Goal: Transaction & Acquisition: Purchase product/service

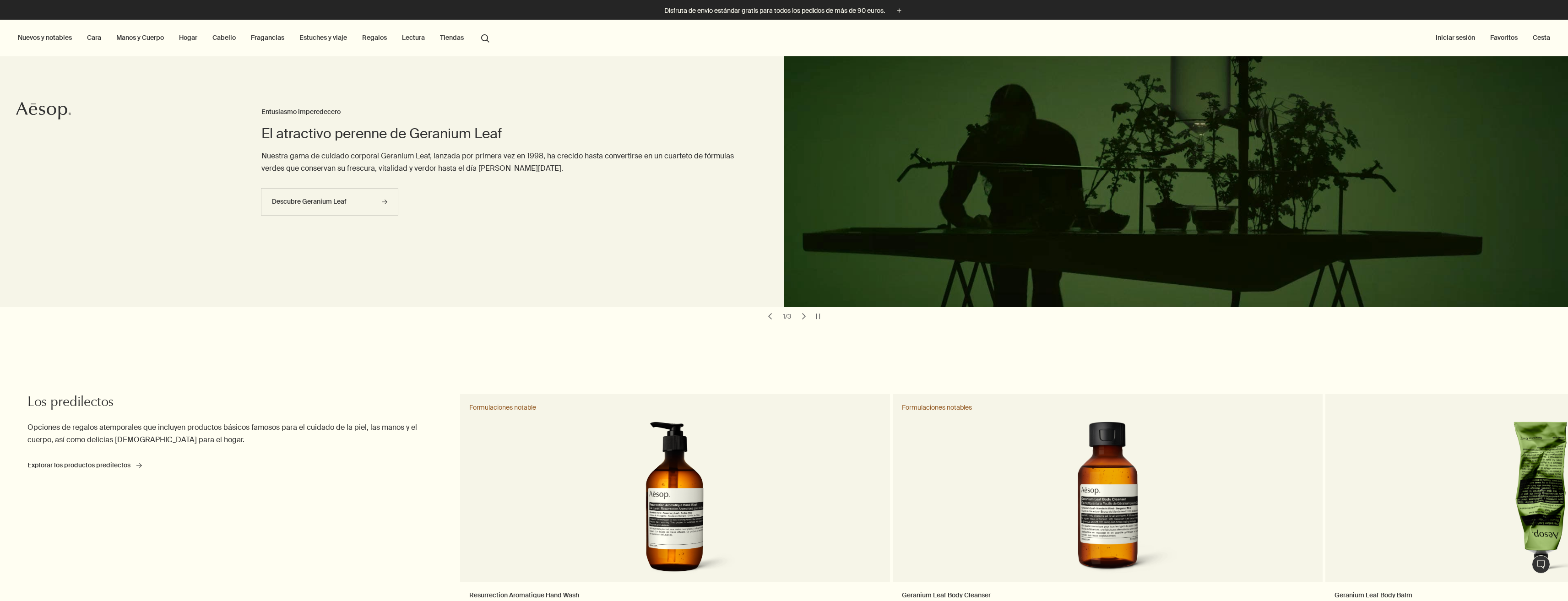
click at [373, 43] on link "Regalos" at bounding box center [374, 38] width 29 height 12
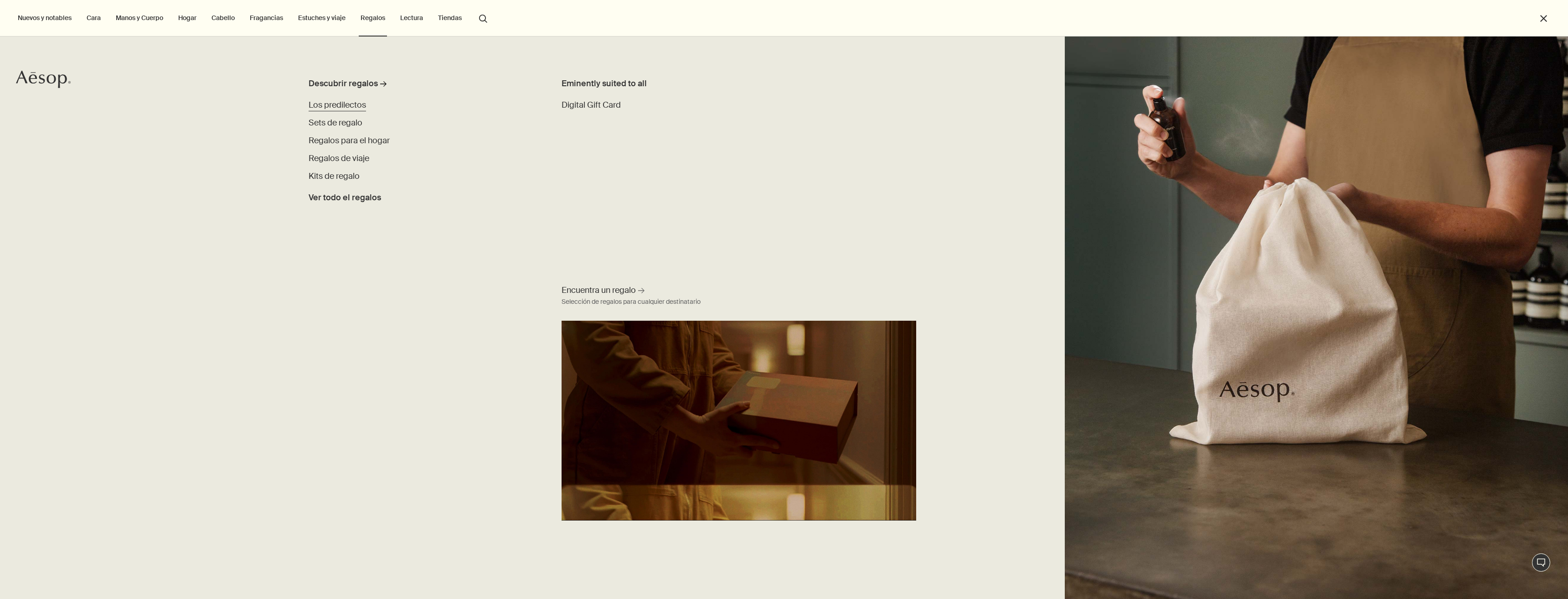
click at [356, 109] on span "Los predilectos" at bounding box center [337, 105] width 57 height 11
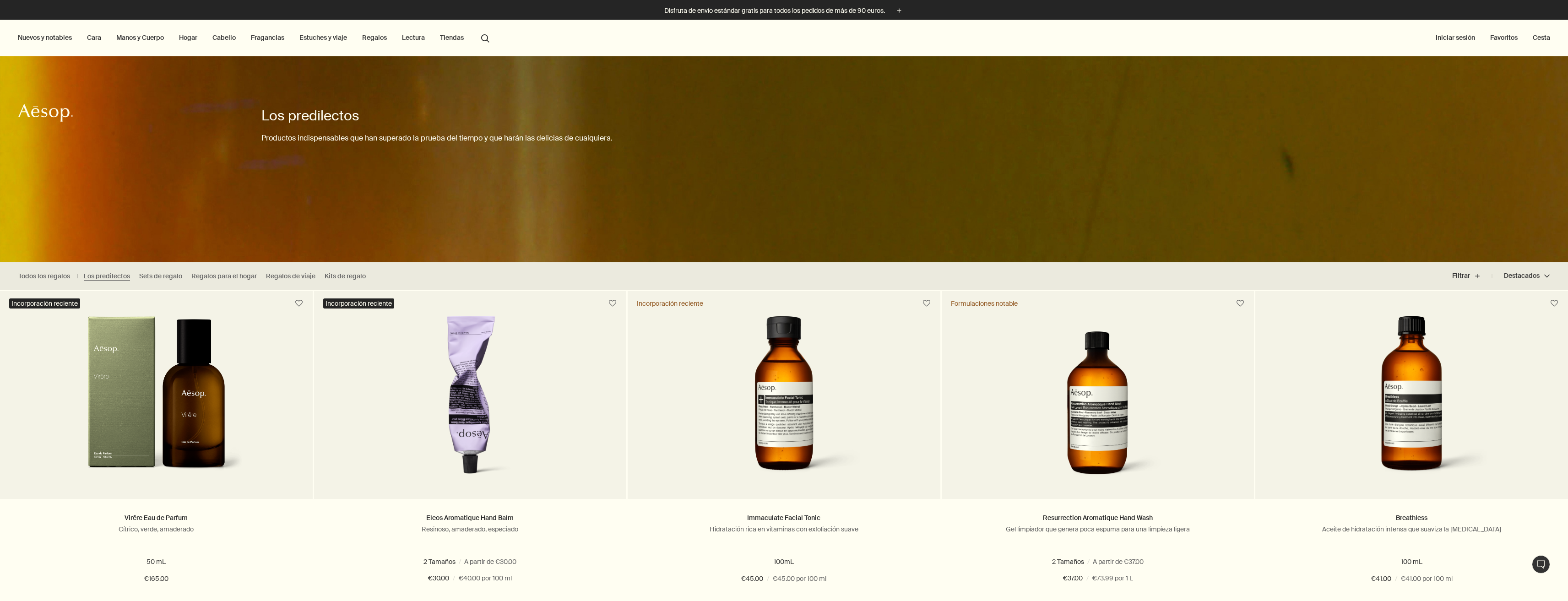
click at [382, 42] on link "Regalos" at bounding box center [374, 38] width 29 height 12
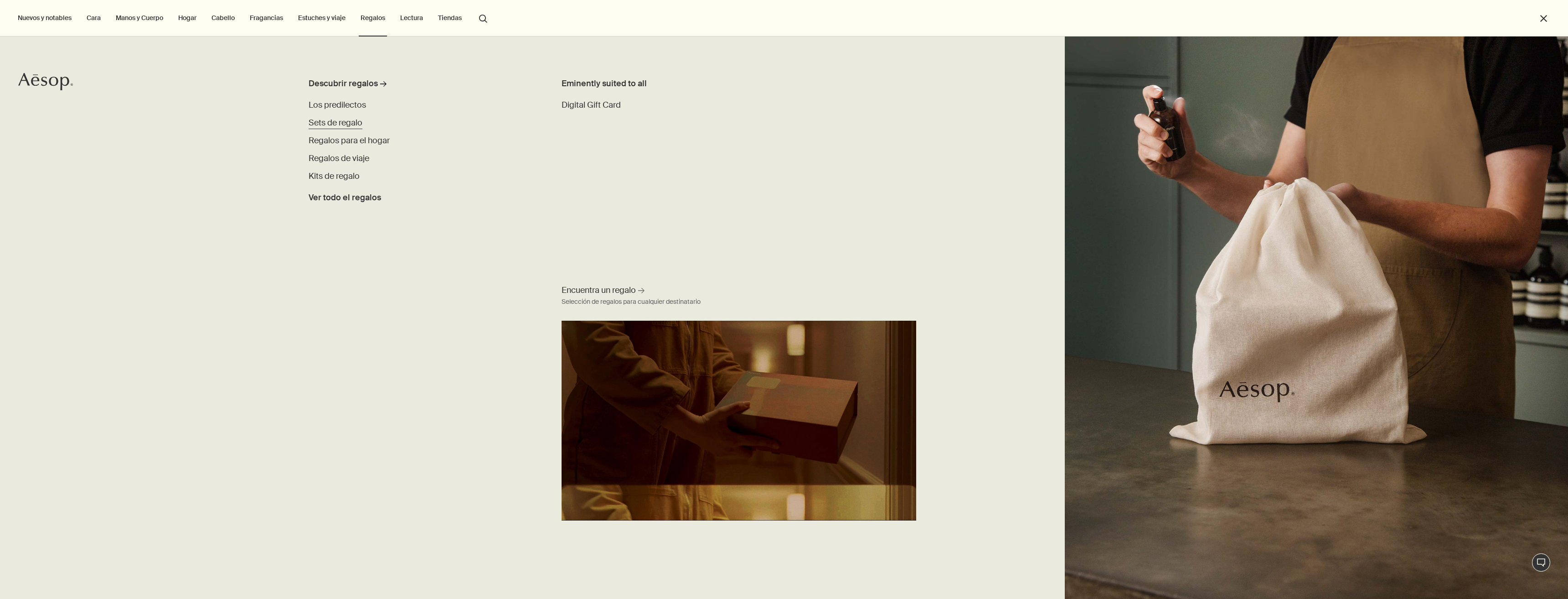
click at [344, 126] on span "Sets de regalo" at bounding box center [335, 123] width 53 height 11
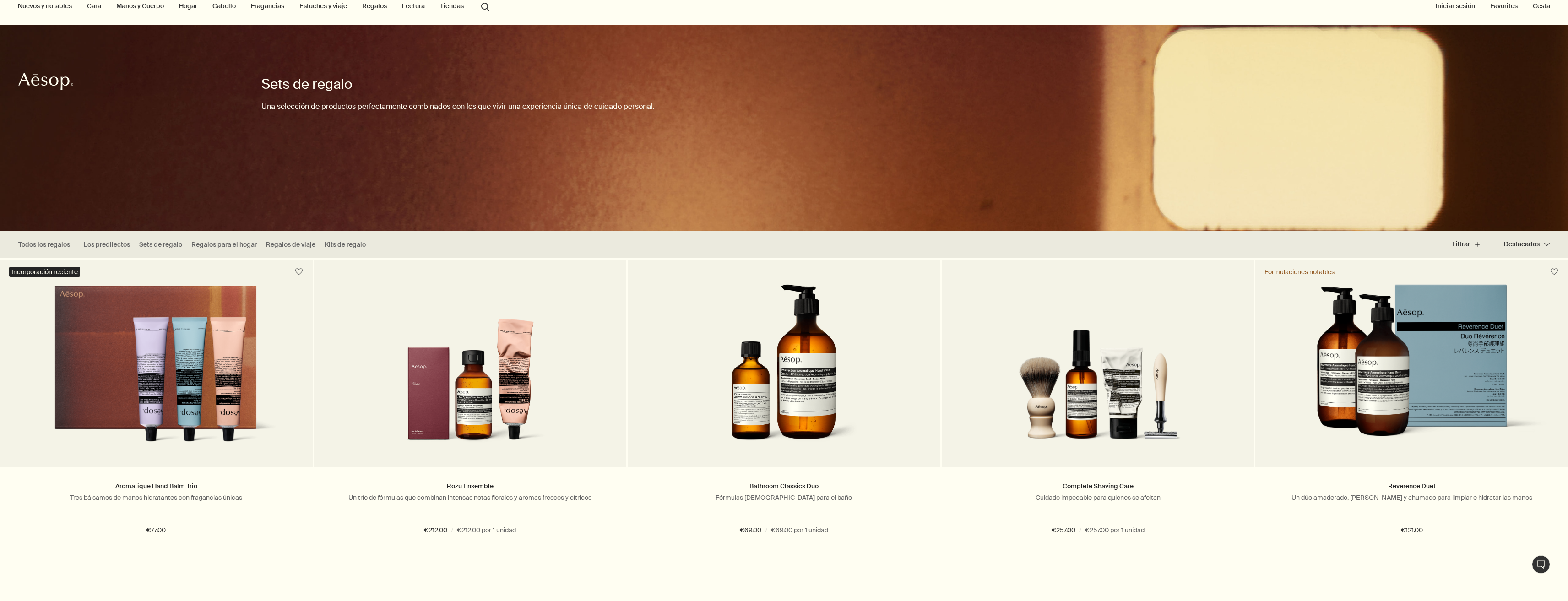
scroll to position [46, 0]
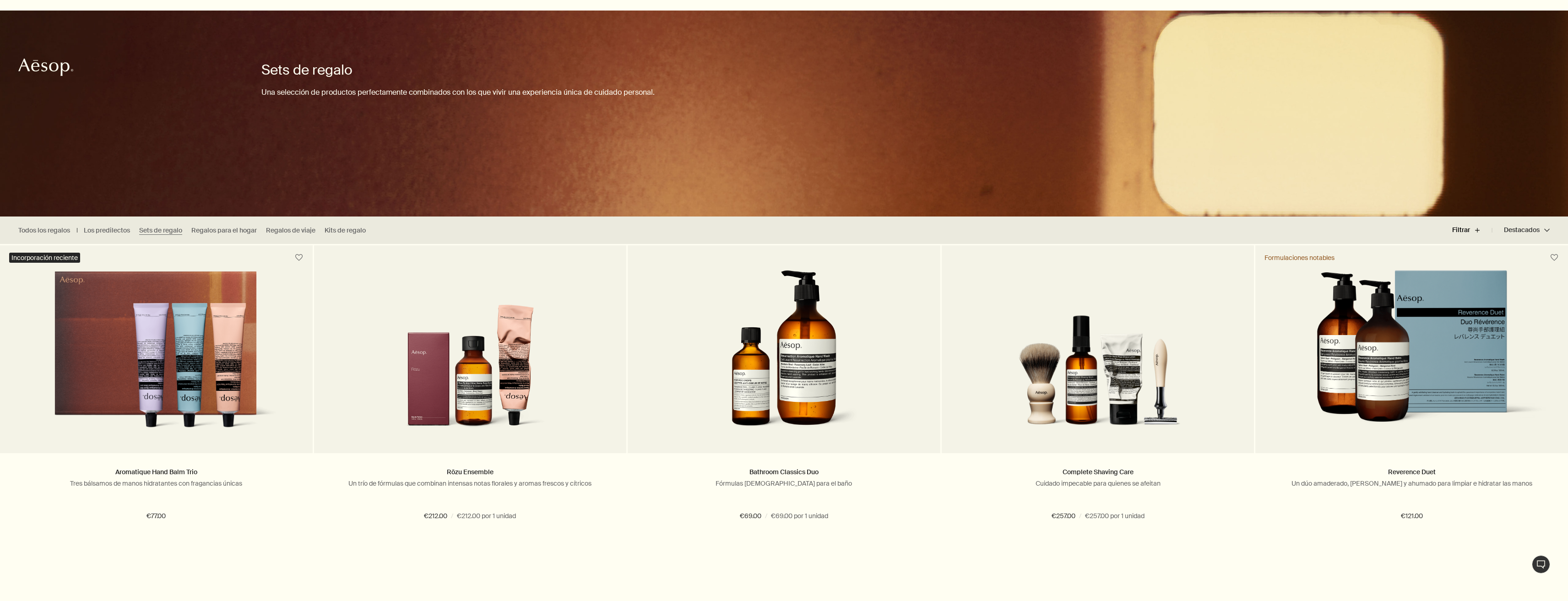
click at [1471, 227] on button "Filtrar plus" at bounding box center [1472, 230] width 40 height 22
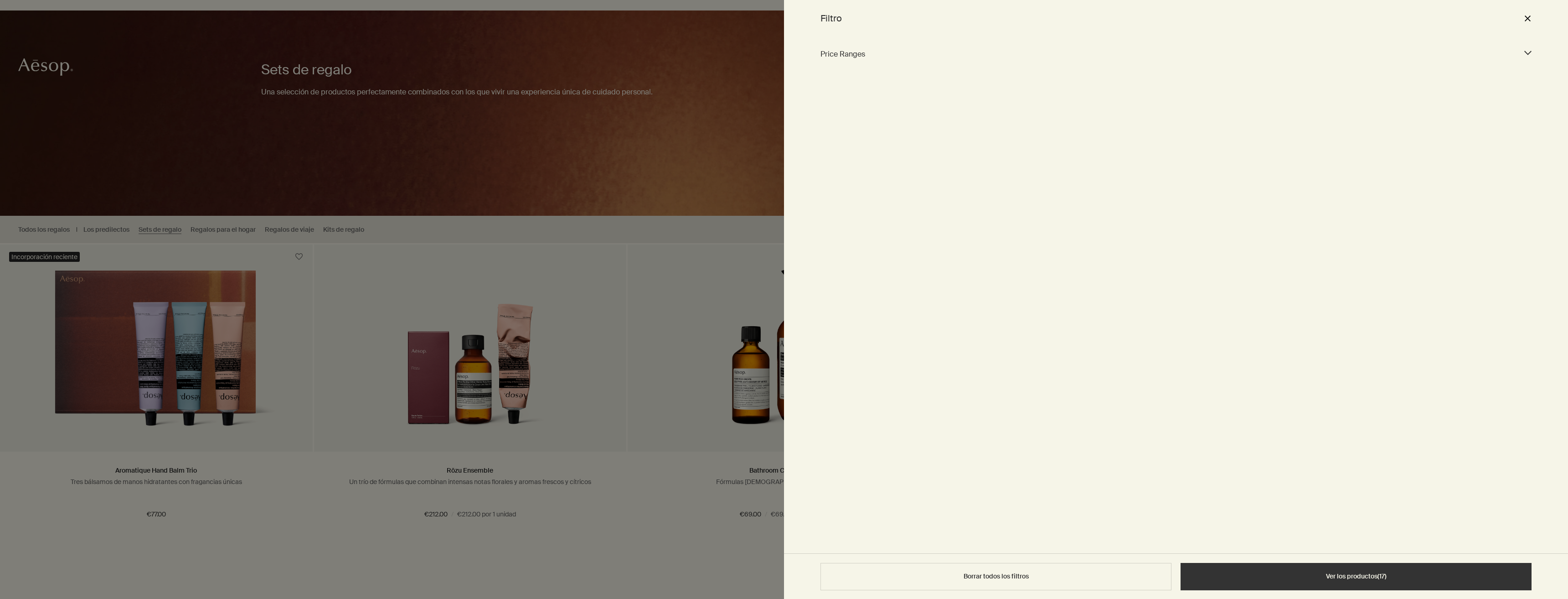
click at [1530, 23] on button "close" at bounding box center [1527, 19] width 11 height 16
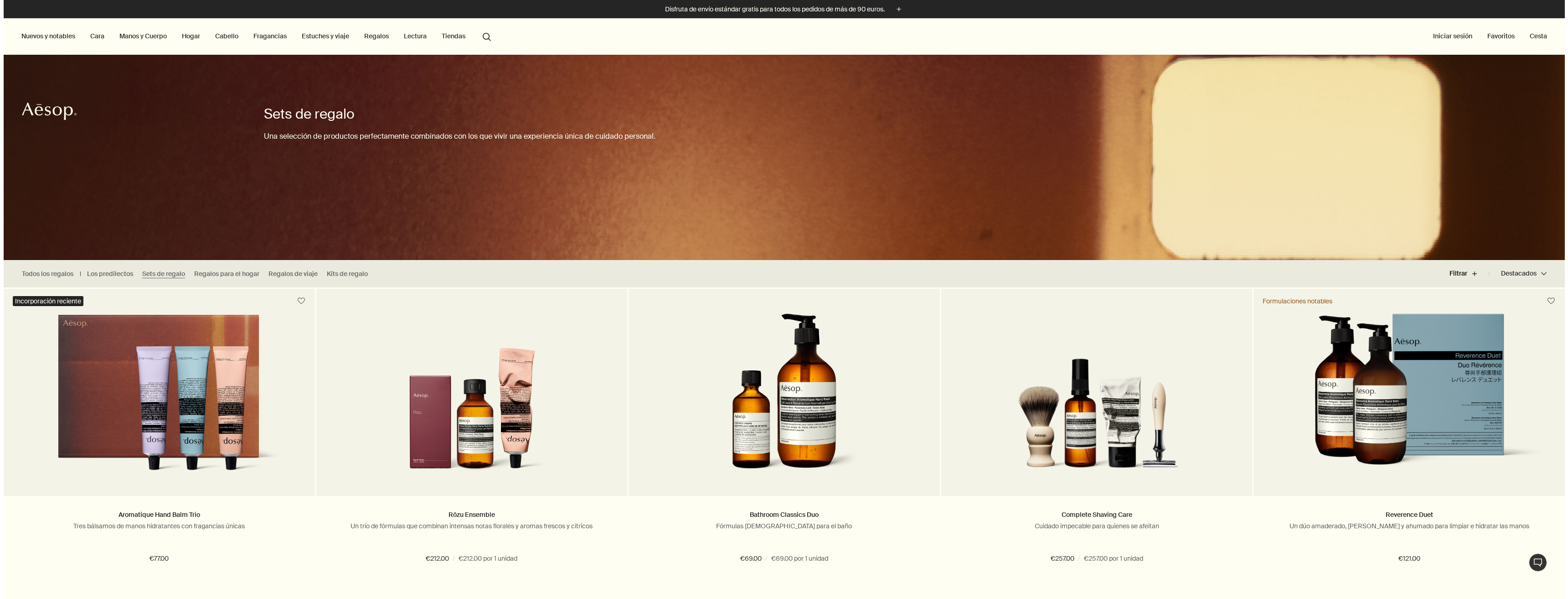
scroll to position [0, 0]
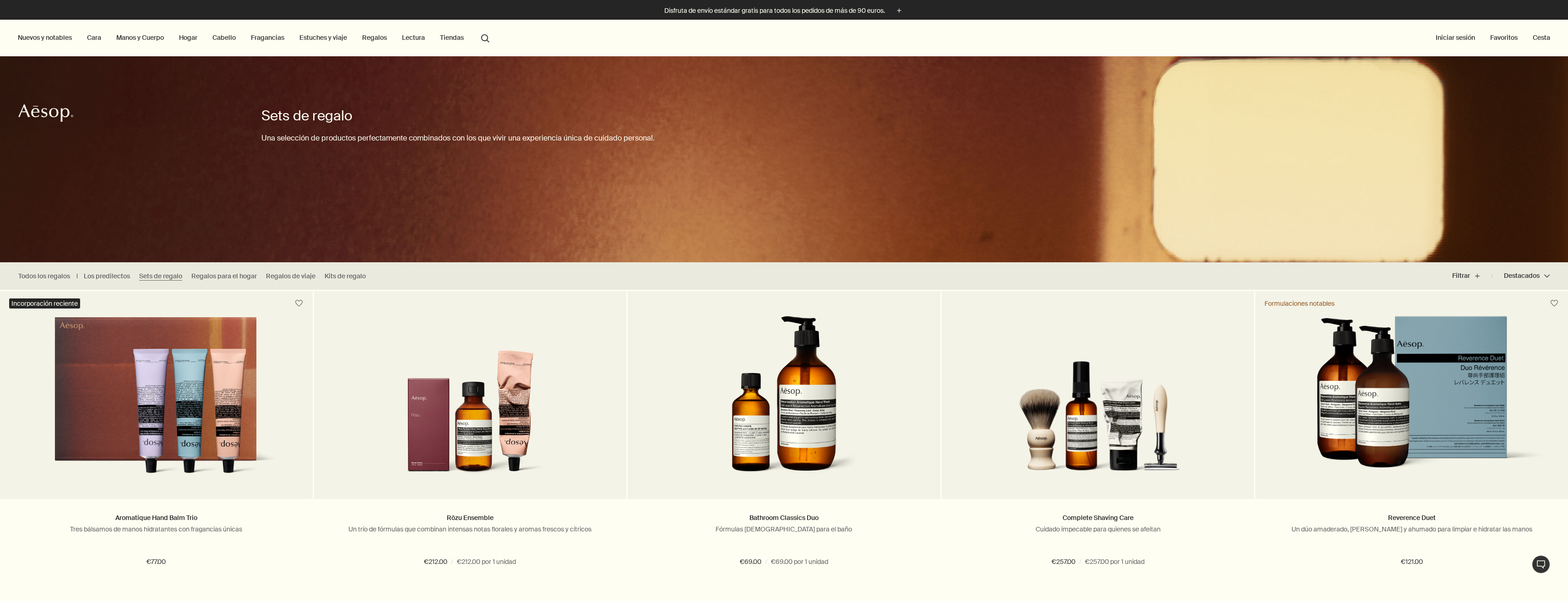
click at [384, 43] on link "Regalos" at bounding box center [374, 38] width 29 height 12
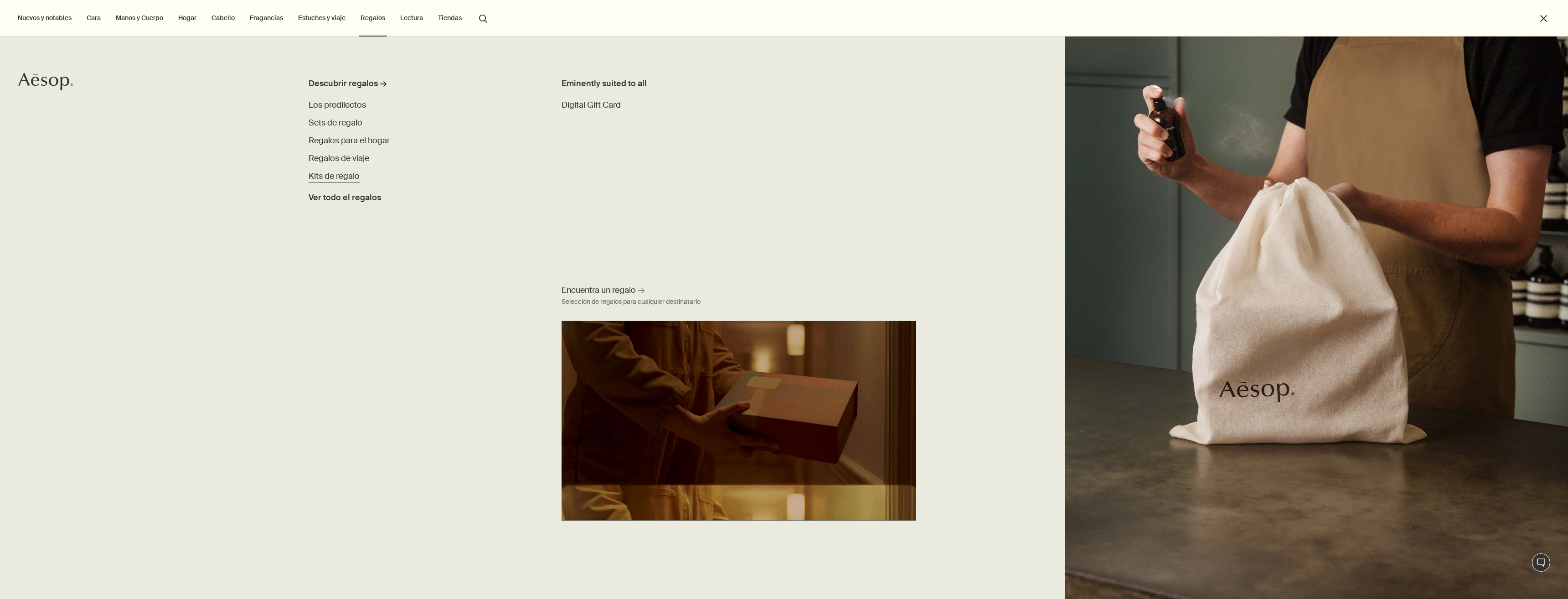
click at [346, 171] on span "Kits de regalo" at bounding box center [334, 176] width 51 height 11
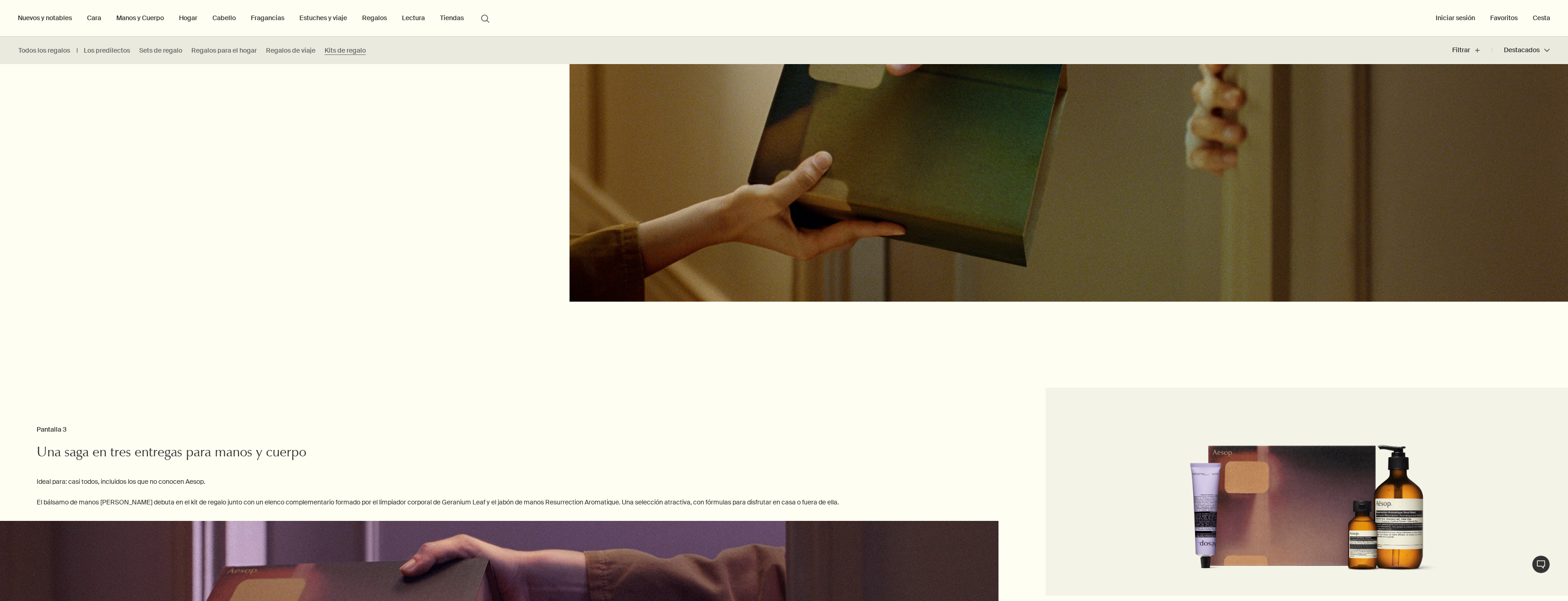
scroll to position [1666, 0]
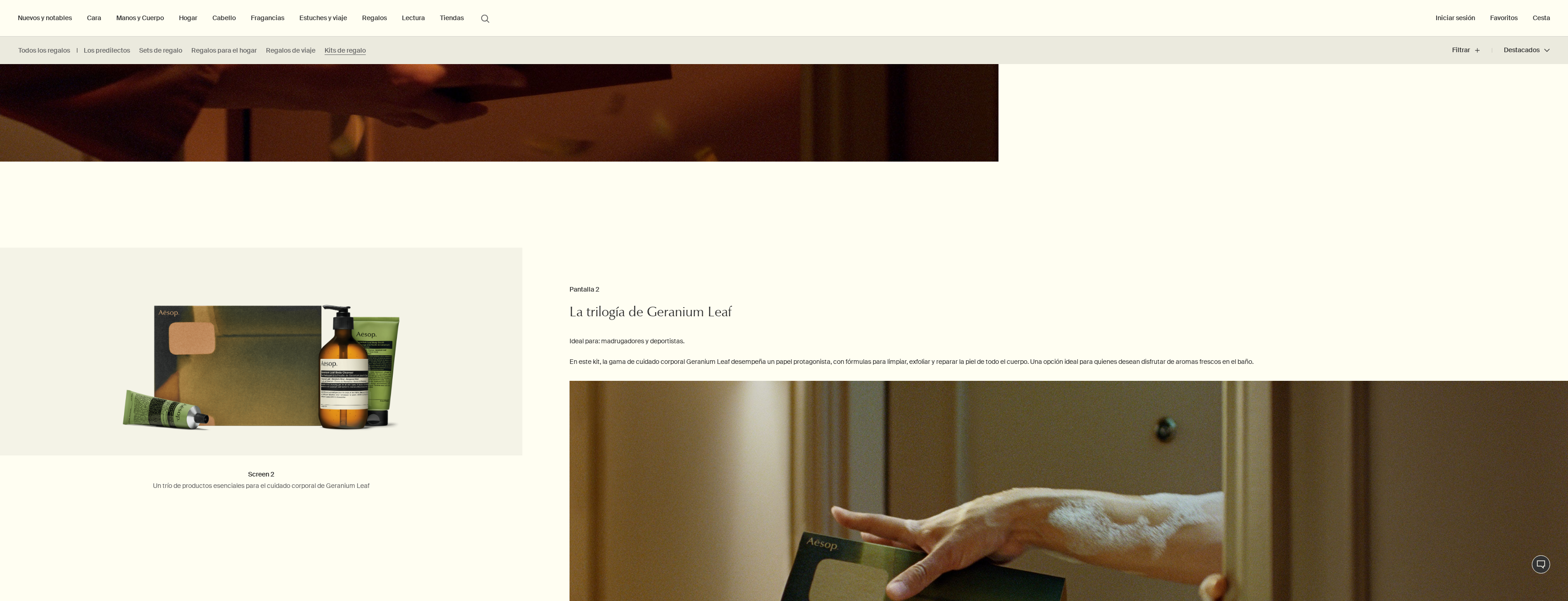
click at [1556, 248] on div "La trilogía de Geranium Leaf Pantalla 2 Ideal para: madrugadores y deportistas.…" at bounding box center [1046, 557] width 1044 height 620
drag, startPoint x: 1569, startPoint y: 88, endPoint x: 1574, endPoint y: 0, distance: 88.1
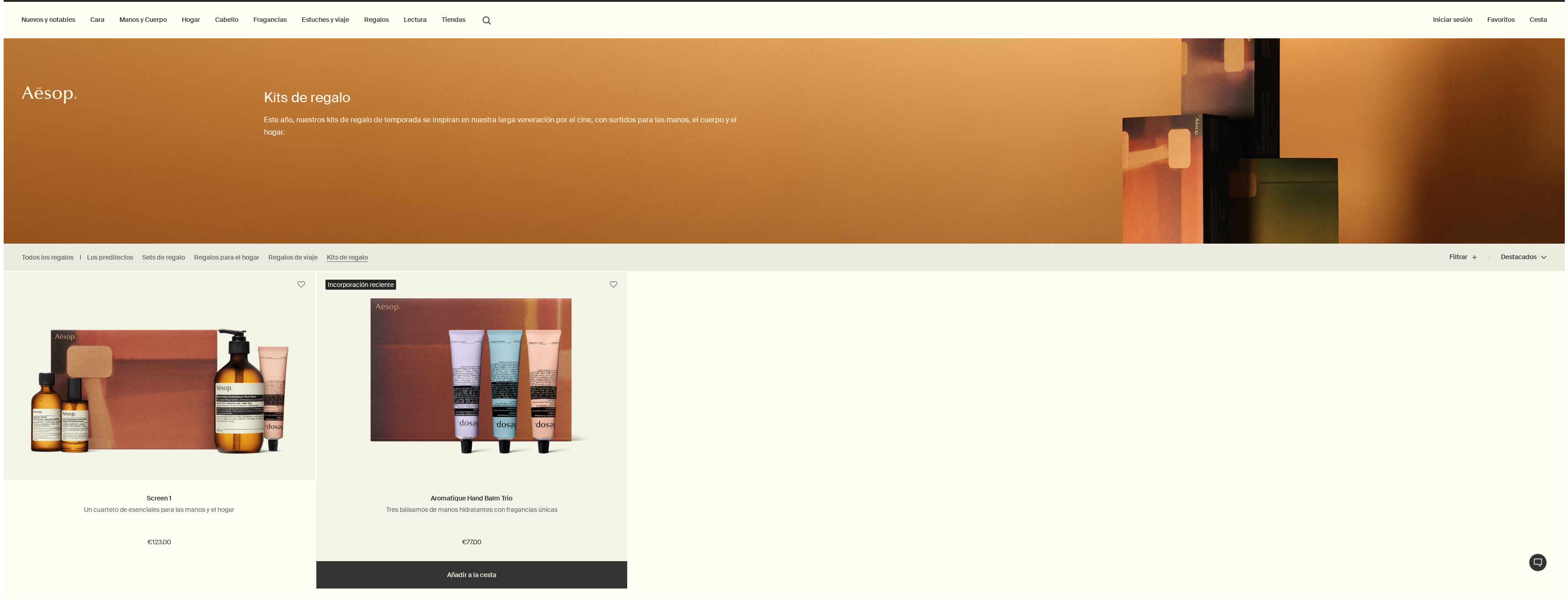
scroll to position [0, 0]
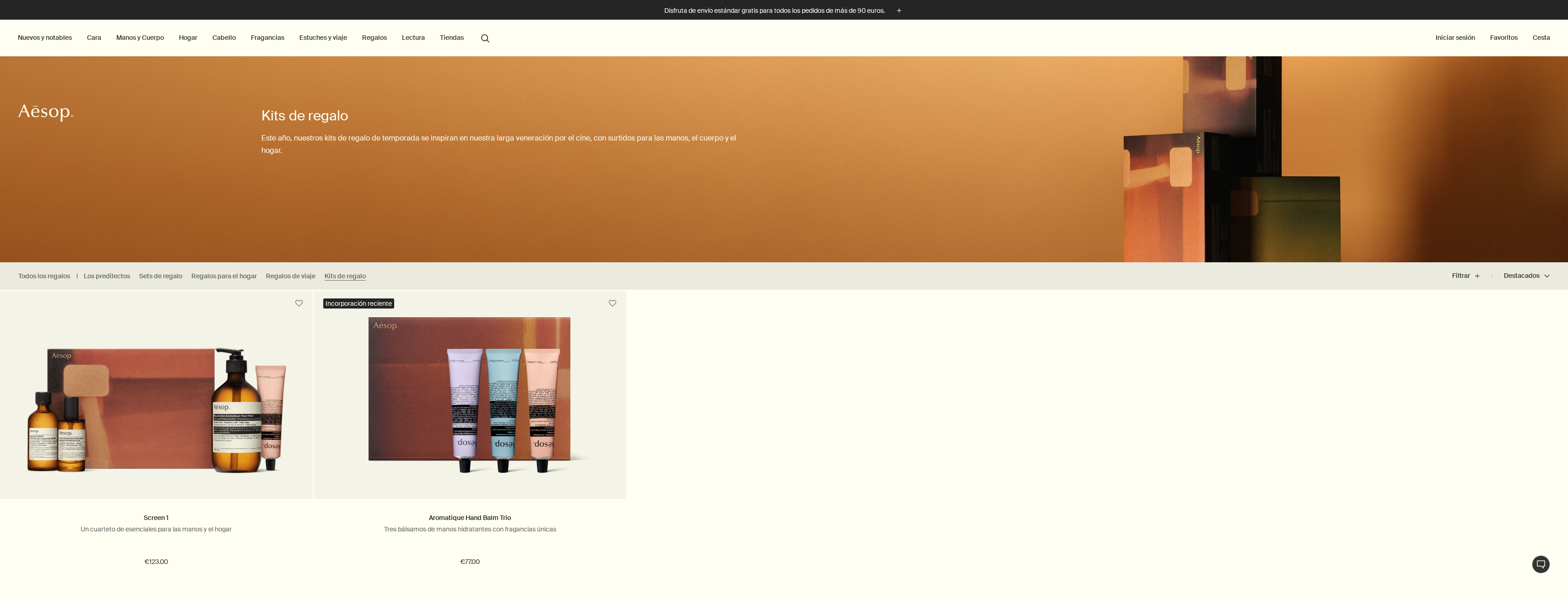
click at [456, 37] on button "Tiendas" at bounding box center [452, 38] width 28 height 12
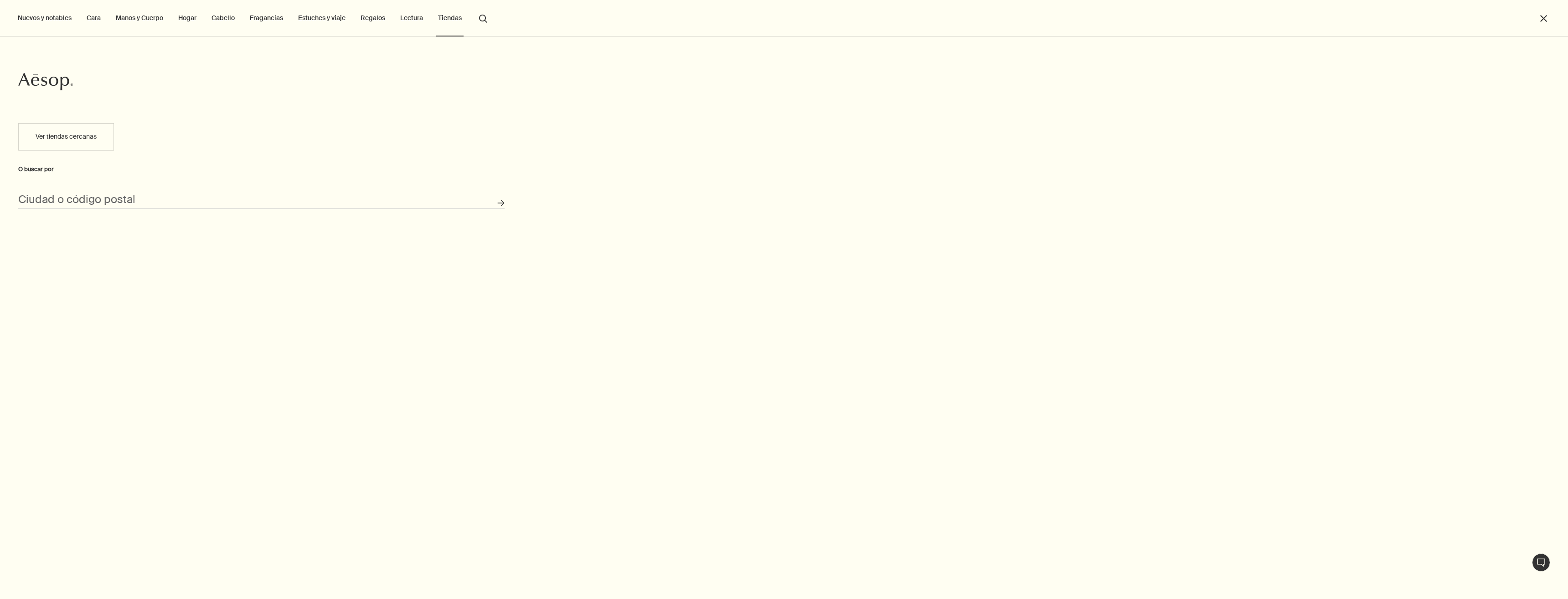
click at [147, 194] on div "Ciudad o código postal" at bounding box center [261, 196] width 486 height 26
click at [164, 198] on input "Ciudad o código postal" at bounding box center [261, 202] width 486 height 14
click at [93, 147] on button "Ver tiendas cercanas" at bounding box center [65, 137] width 96 height 28
click at [136, 246] on button "Buscar tienda" at bounding box center [86, 245] width 136 height 28
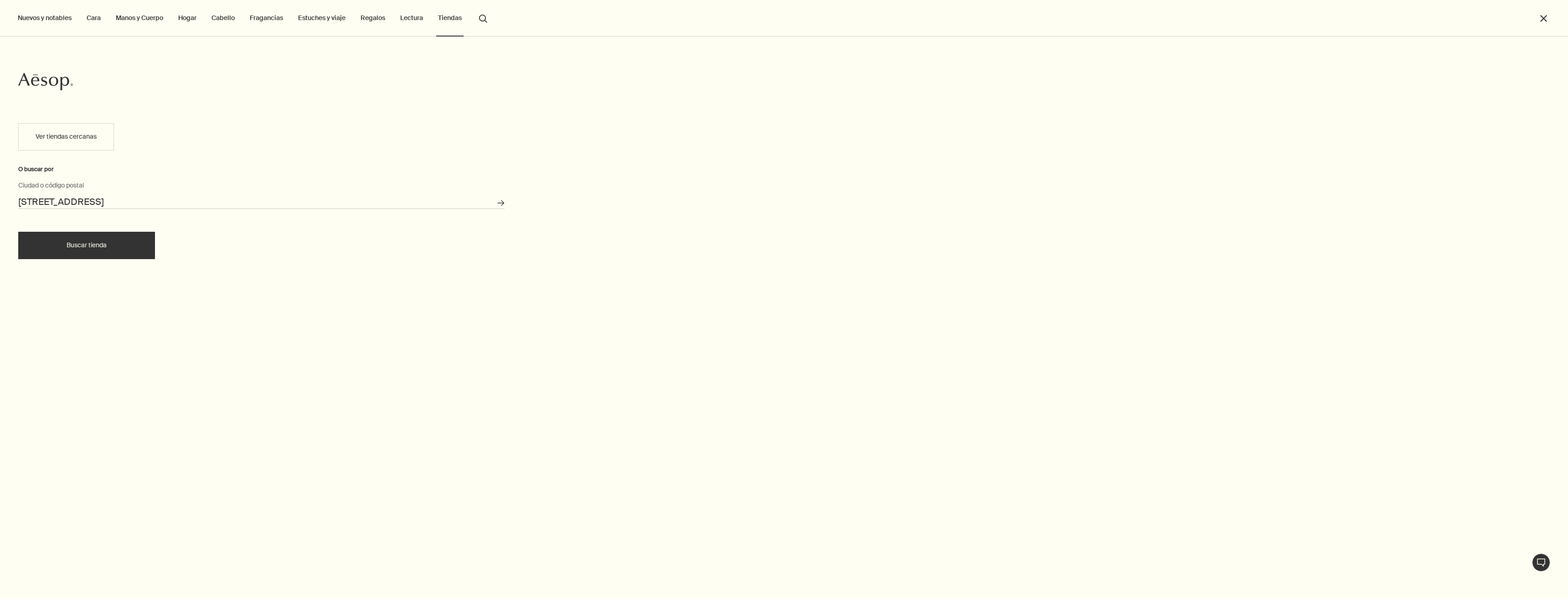
type input "[STREET_ADDRESS]"
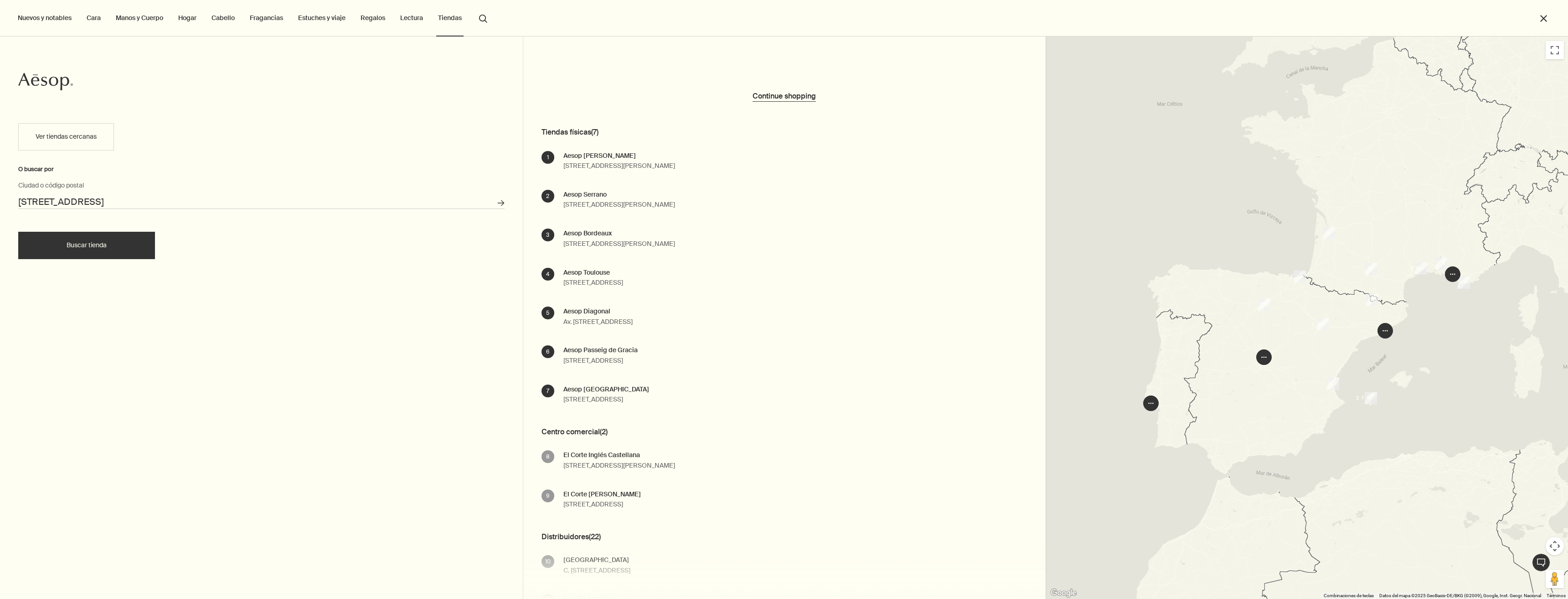
click at [1266, 300] on img "10" at bounding box center [1264, 304] width 12 height 12
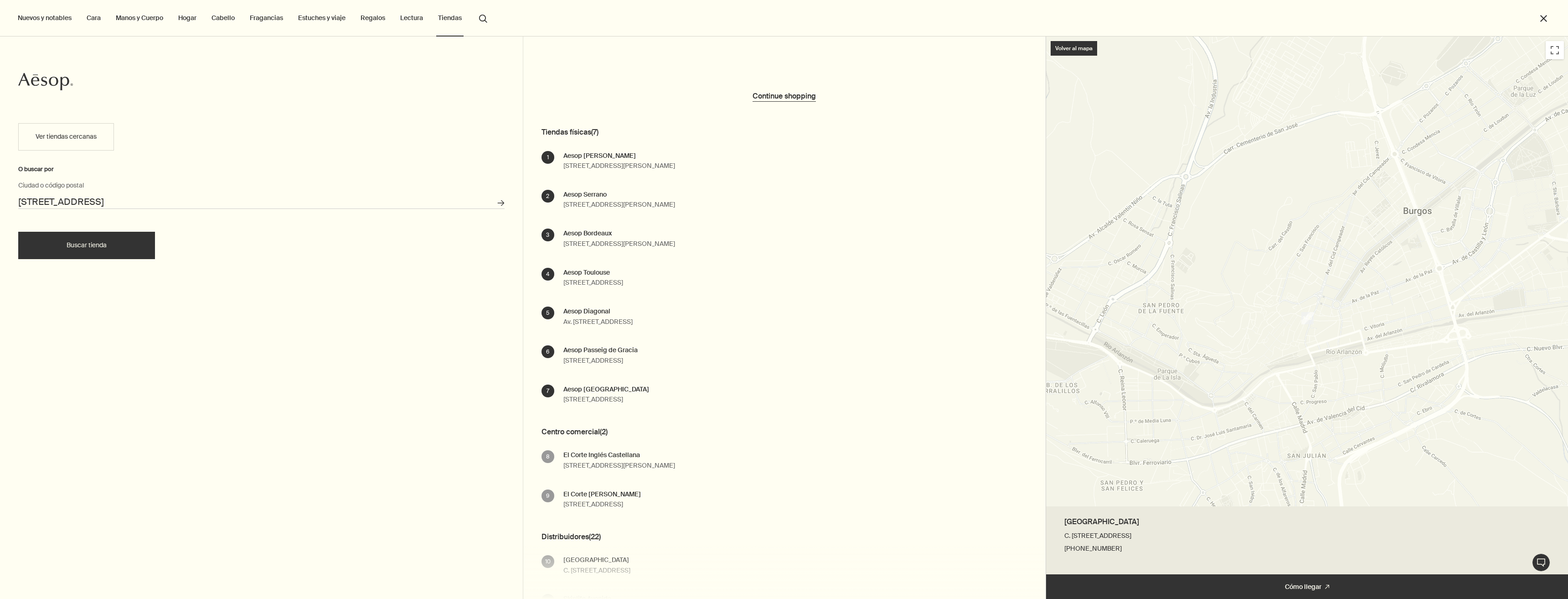
click at [1080, 53] on div "Nuevos y notables [PERSON_NAME] y Cuerpo Hogar Cabello Fragancias Estuches y vi…" at bounding box center [784, 38] width 1568 height 37
click at [1083, 41] on div "Nuevos y notables [PERSON_NAME] y Cuerpo Hogar Cabello Fragancias Estuches y vi…" at bounding box center [784, 38] width 1568 height 37
click at [1065, 49] on div "Nuevos y notables [PERSON_NAME] y Cuerpo Hogar Cabello Fragancias Estuches y vi…" at bounding box center [784, 38] width 1568 height 37
click at [1062, 48] on div "Nuevos y notables [PERSON_NAME] y Cuerpo Hogar Cabello Fragancias Estuches y vi…" at bounding box center [784, 38] width 1568 height 37
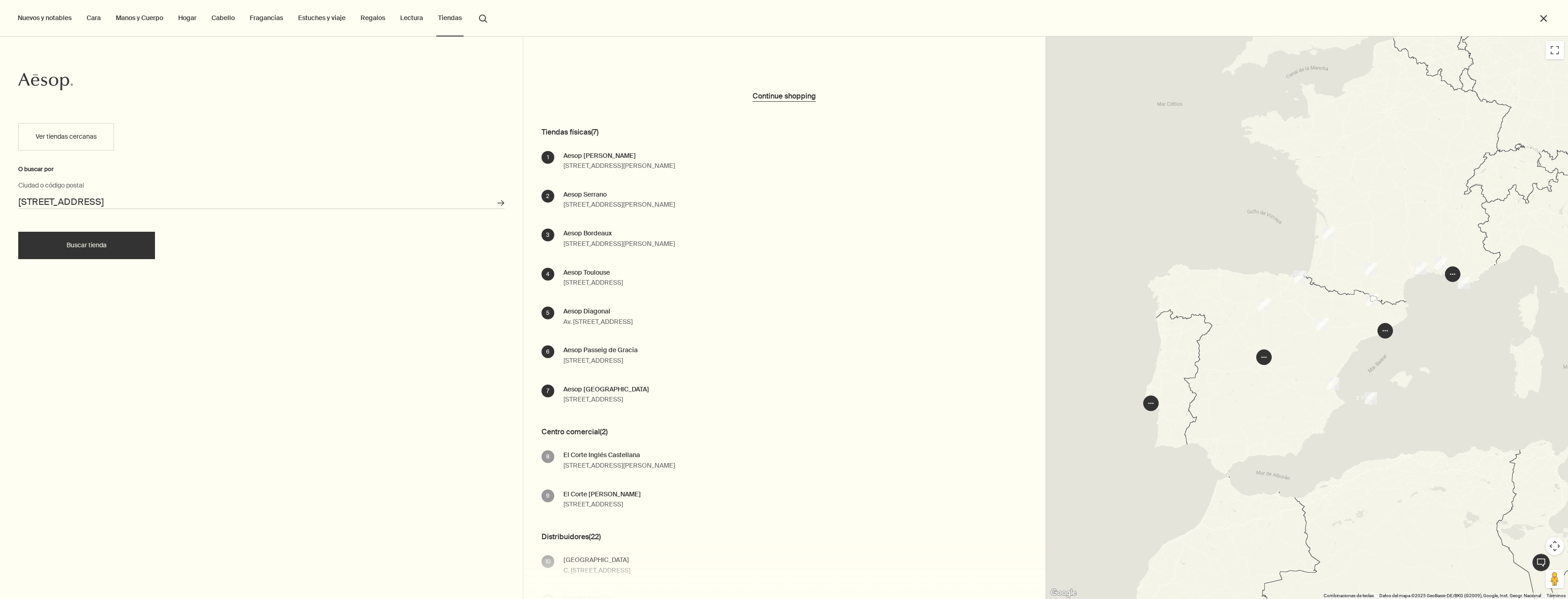
click at [1269, 356] on img at bounding box center [1264, 357] width 16 height 16
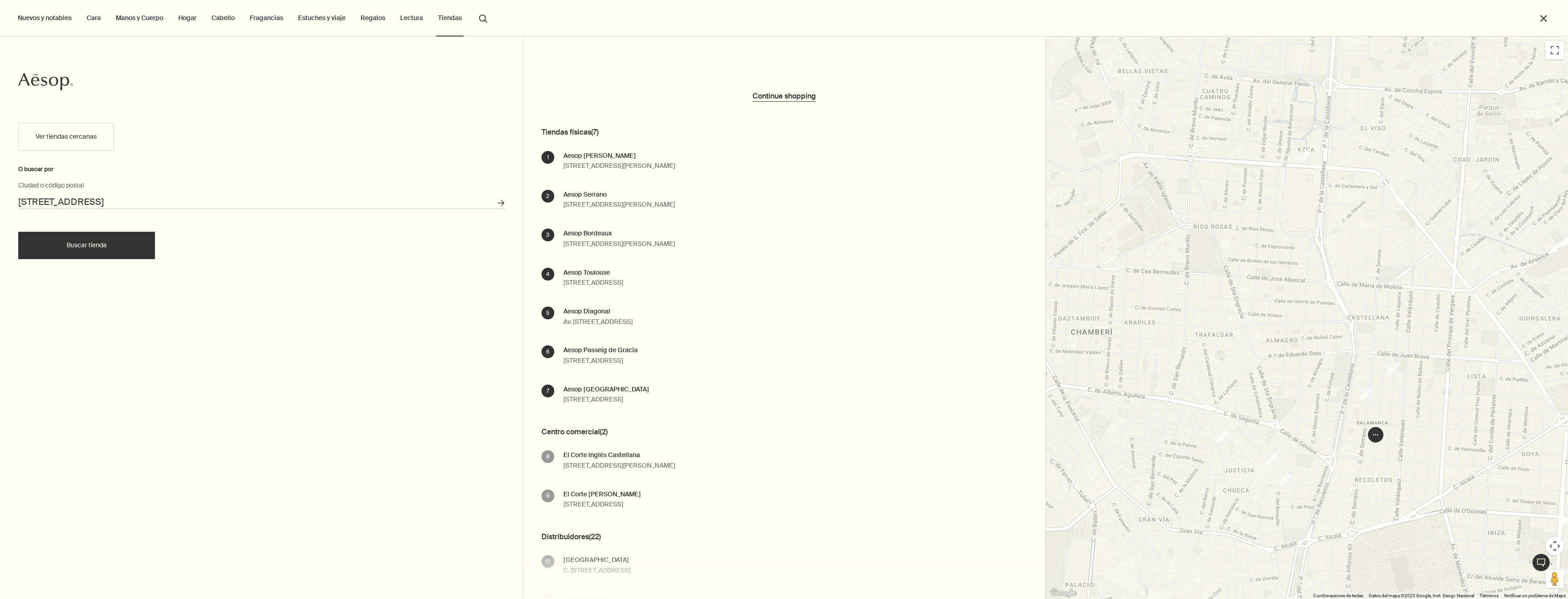
click at [1395, 363] on img "15" at bounding box center [1393, 368] width 12 height 12
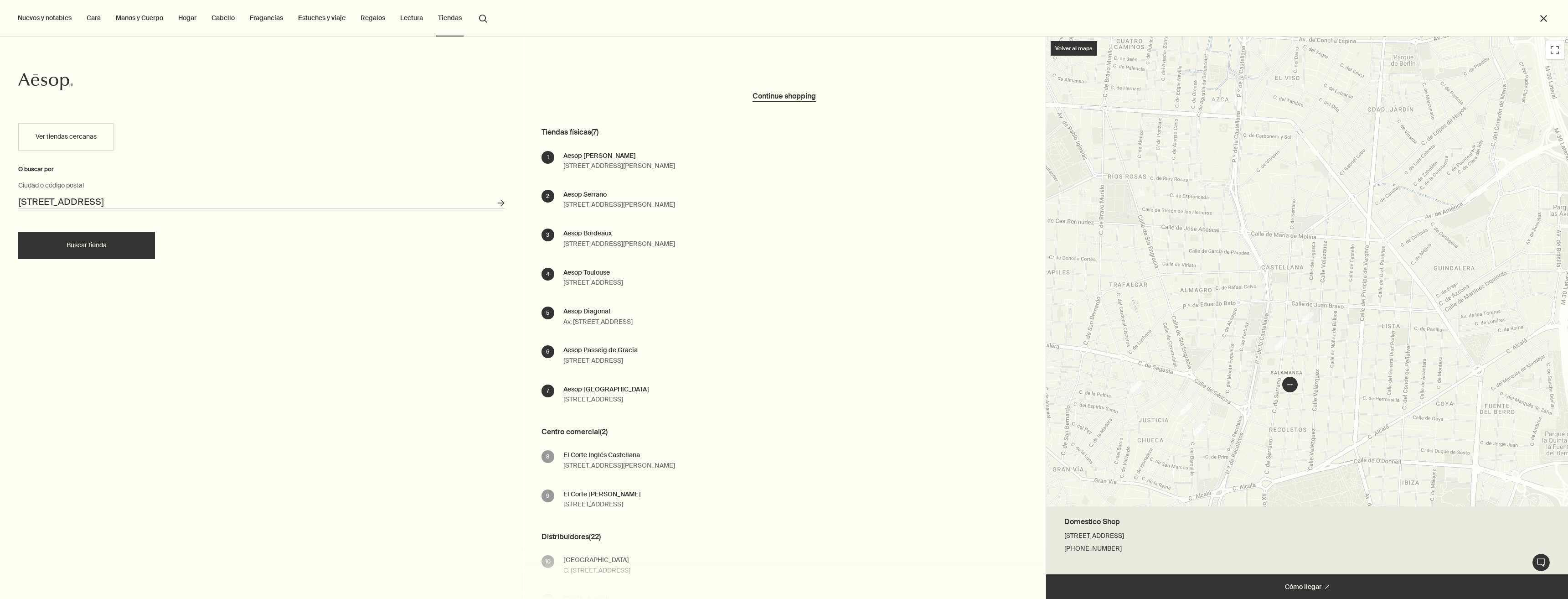
click at [1281, 344] on div at bounding box center [1307, 271] width 523 height 470
click at [1205, 440] on div at bounding box center [1307, 271] width 523 height 470
click at [1192, 427] on div at bounding box center [1307, 271] width 523 height 470
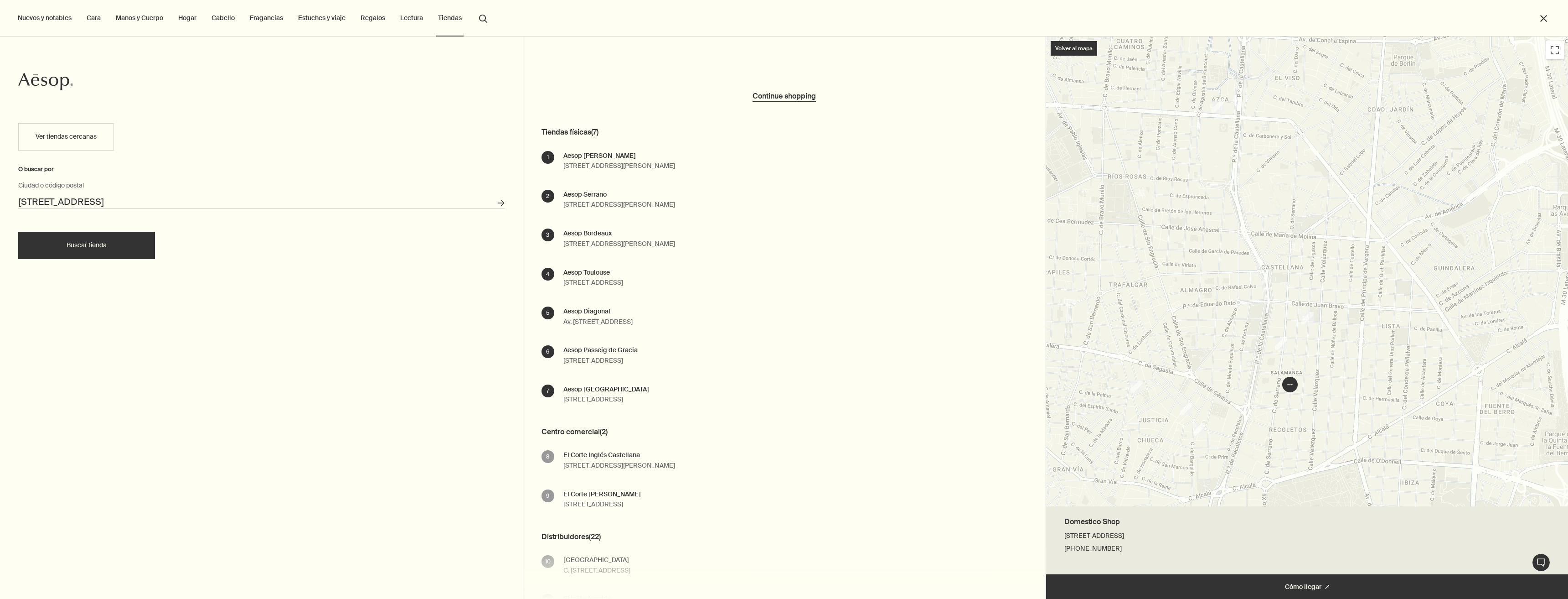
click at [1199, 432] on div at bounding box center [1307, 271] width 523 height 470
click at [1214, 106] on div at bounding box center [1307, 271] width 523 height 470
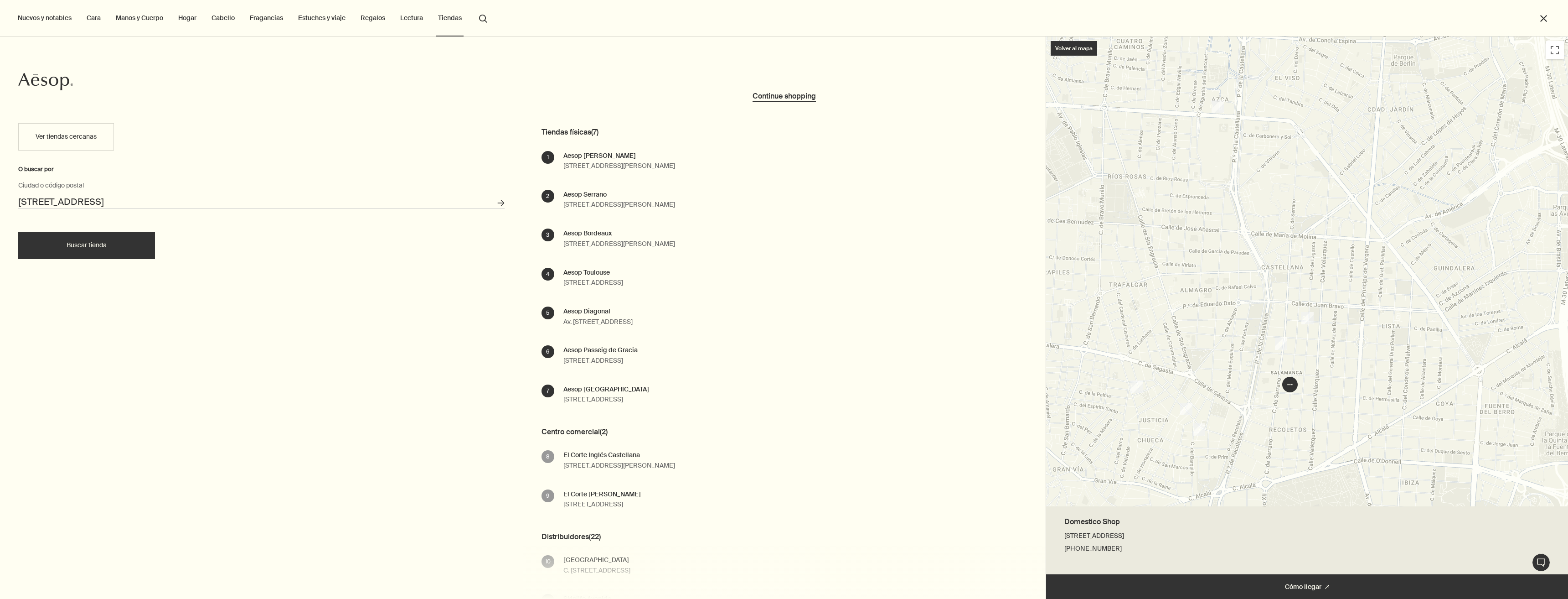
click at [1290, 384] on div at bounding box center [1307, 271] width 523 height 470
